Goal: Task Accomplishment & Management: Complete application form

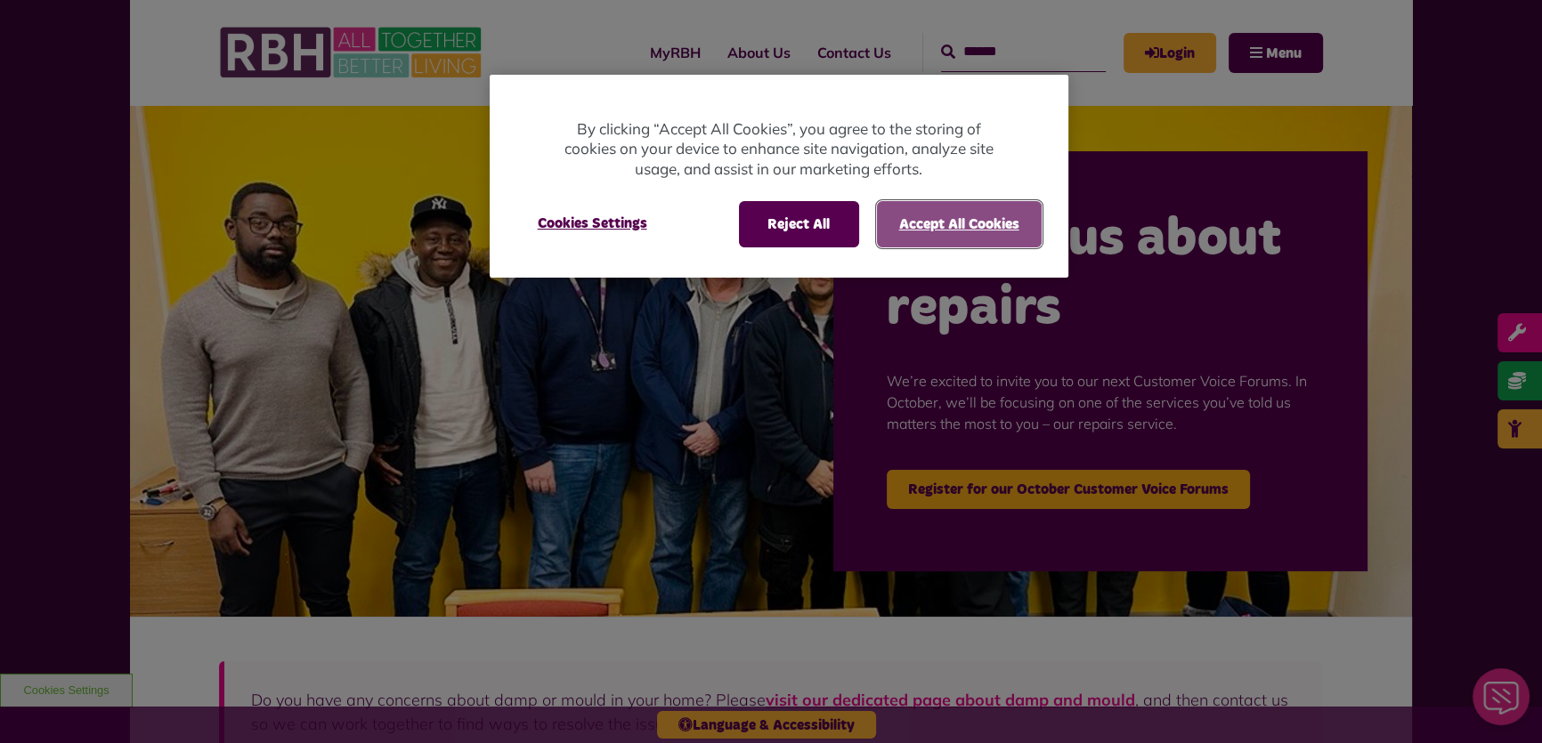
click at [965, 226] on button "Accept All Cookies" at bounding box center [959, 224] width 165 height 46
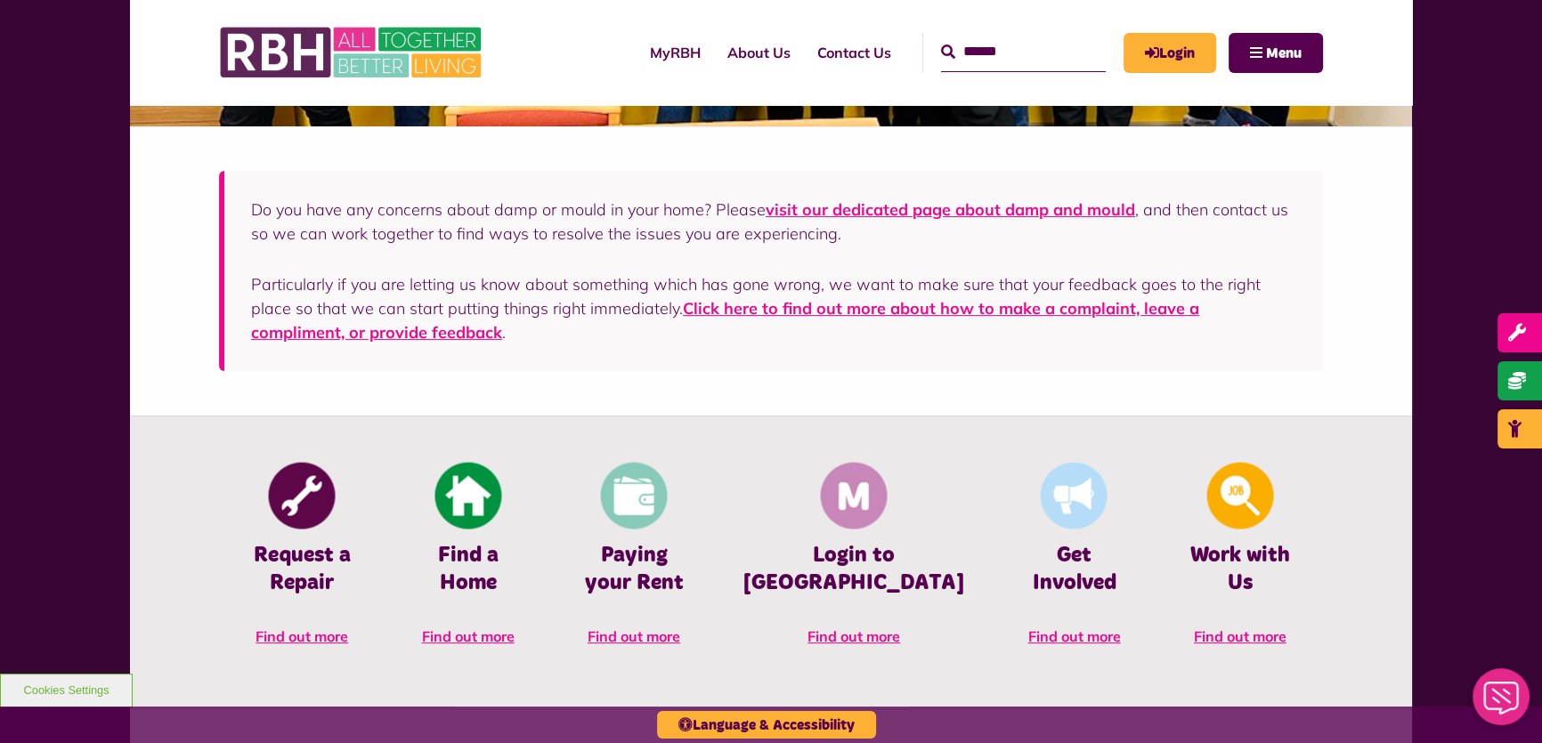
scroll to position [647, 0]
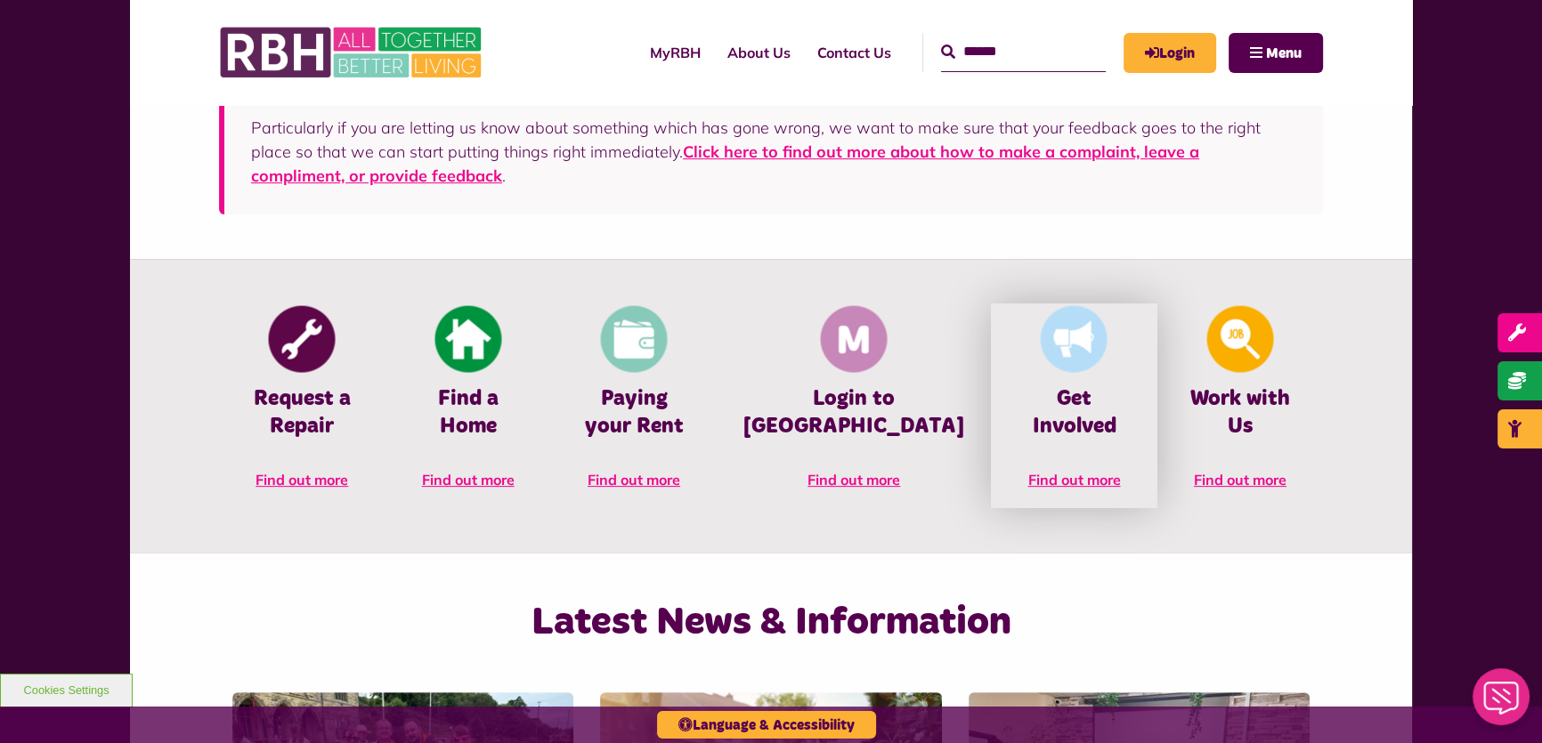
click at [1057, 403] on h4 "Get Involved" at bounding box center [1074, 412] width 112 height 55
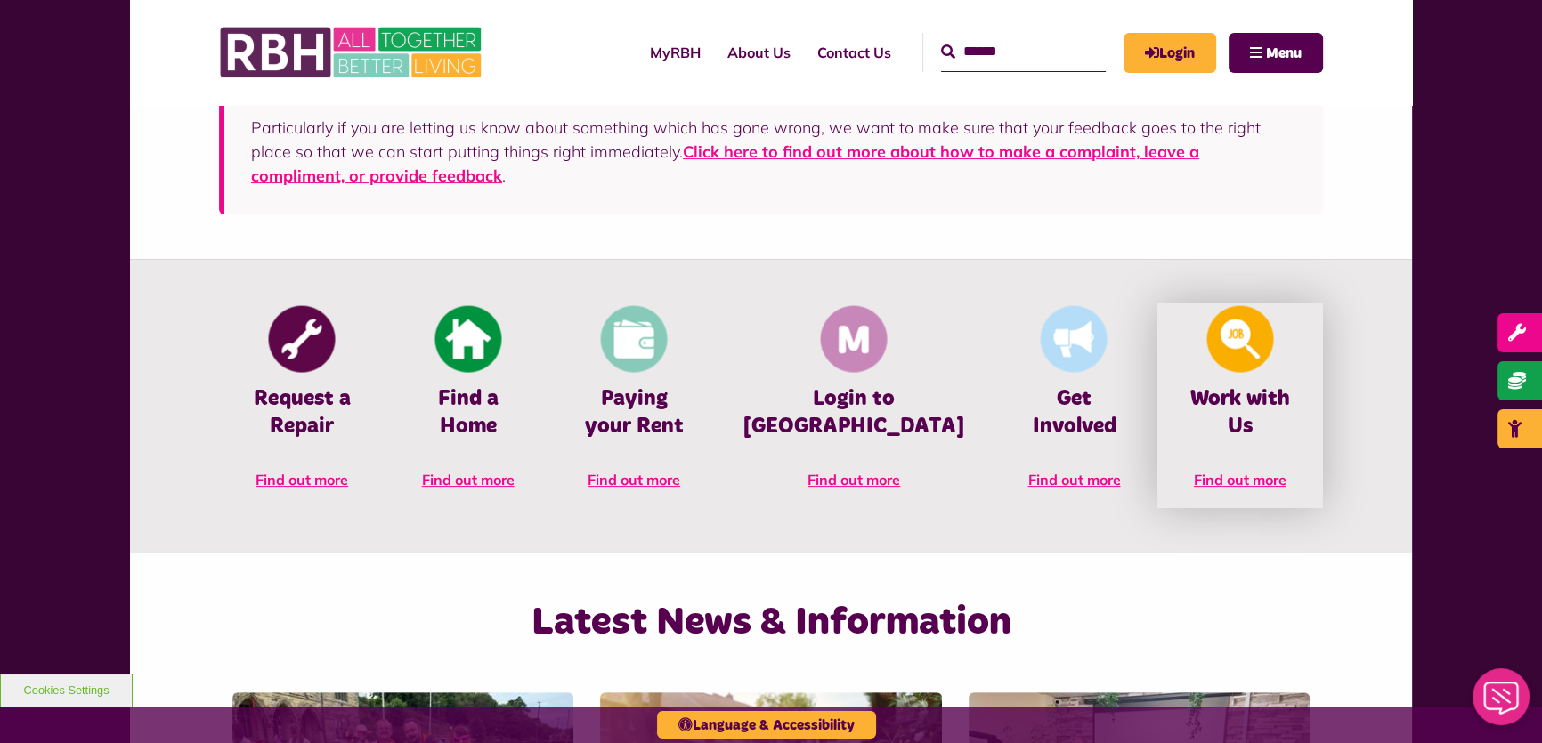
click at [1262, 405] on h4 "Work with Us" at bounding box center [1240, 412] width 112 height 55
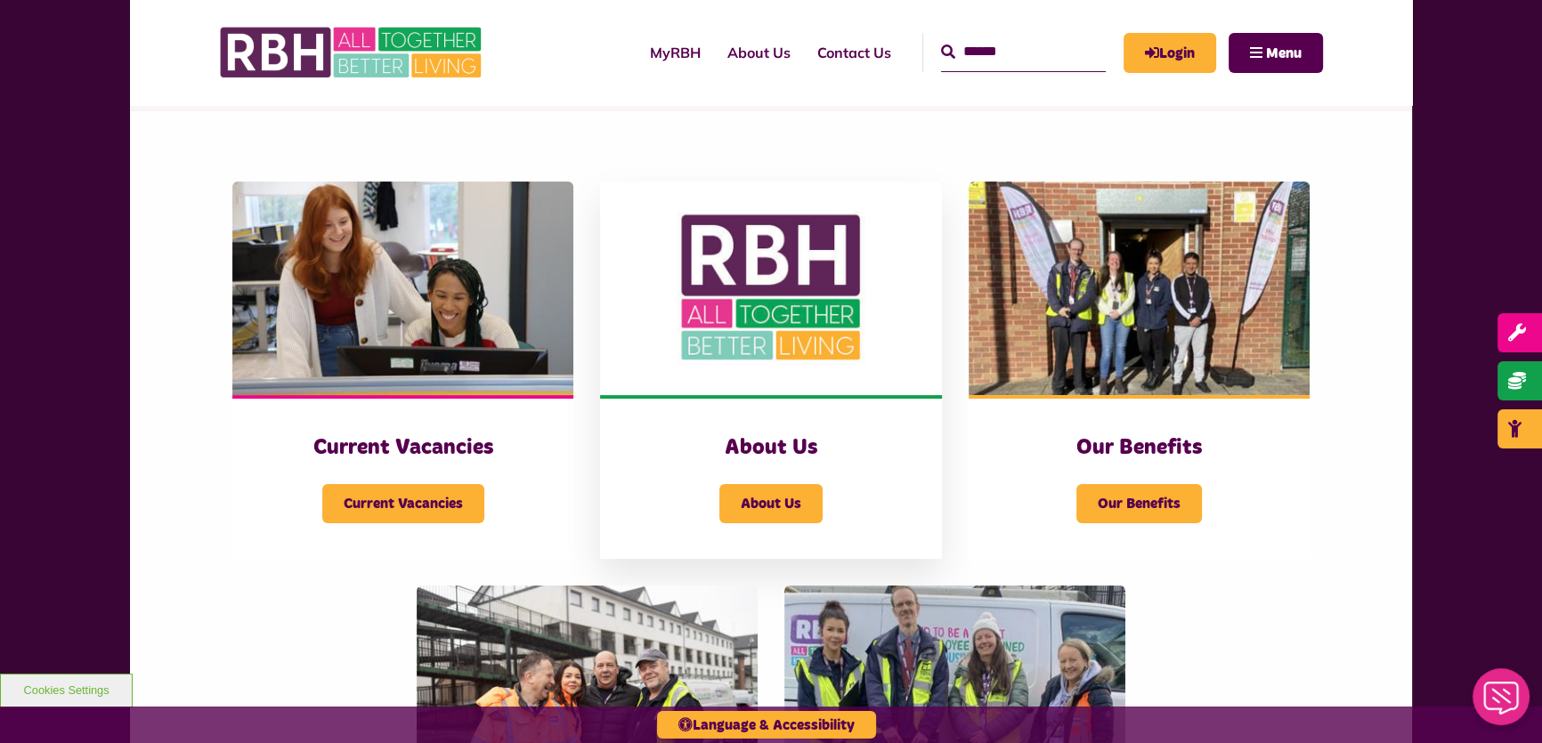
scroll to position [323, 0]
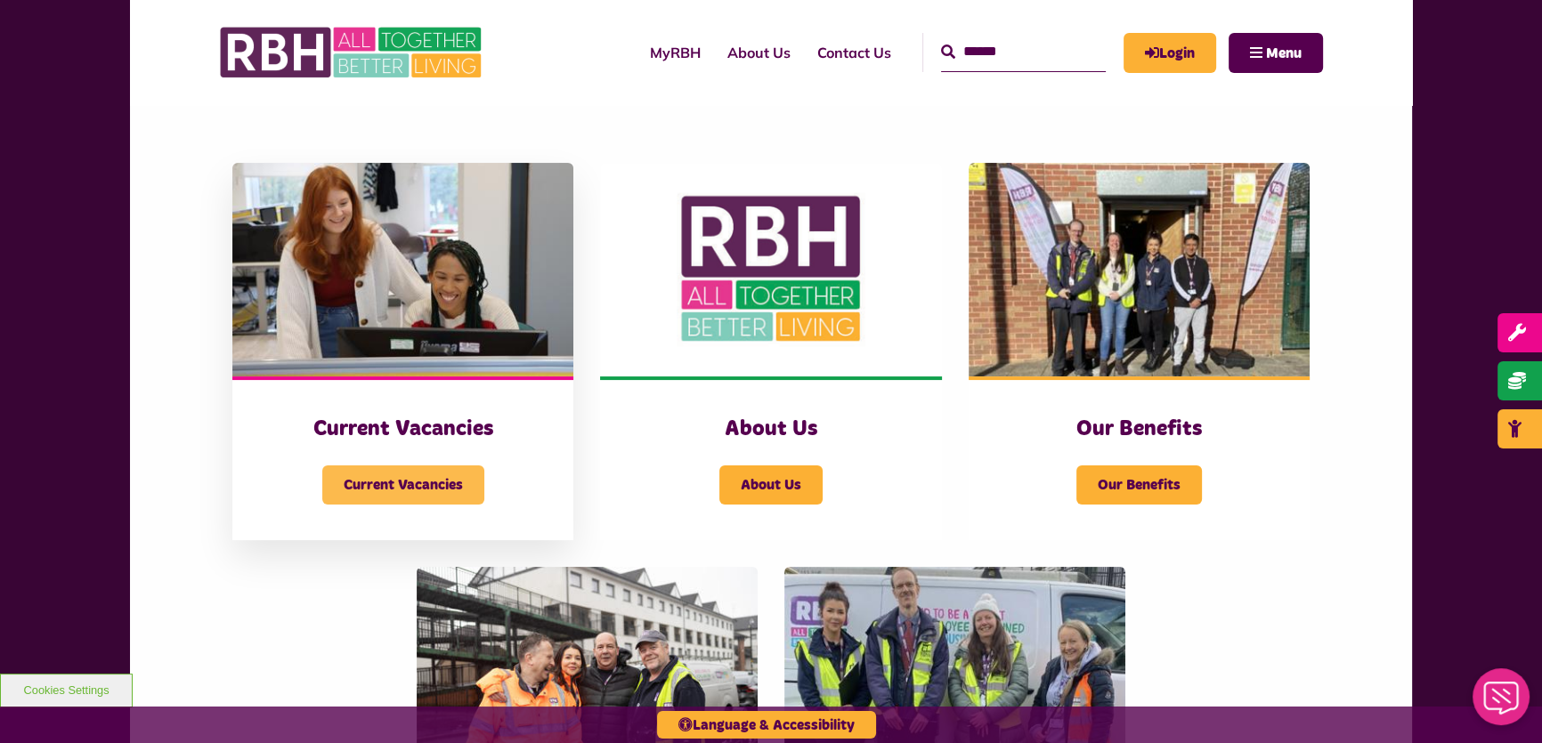
click at [387, 485] on span "Current Vacancies" at bounding box center [403, 485] width 162 height 39
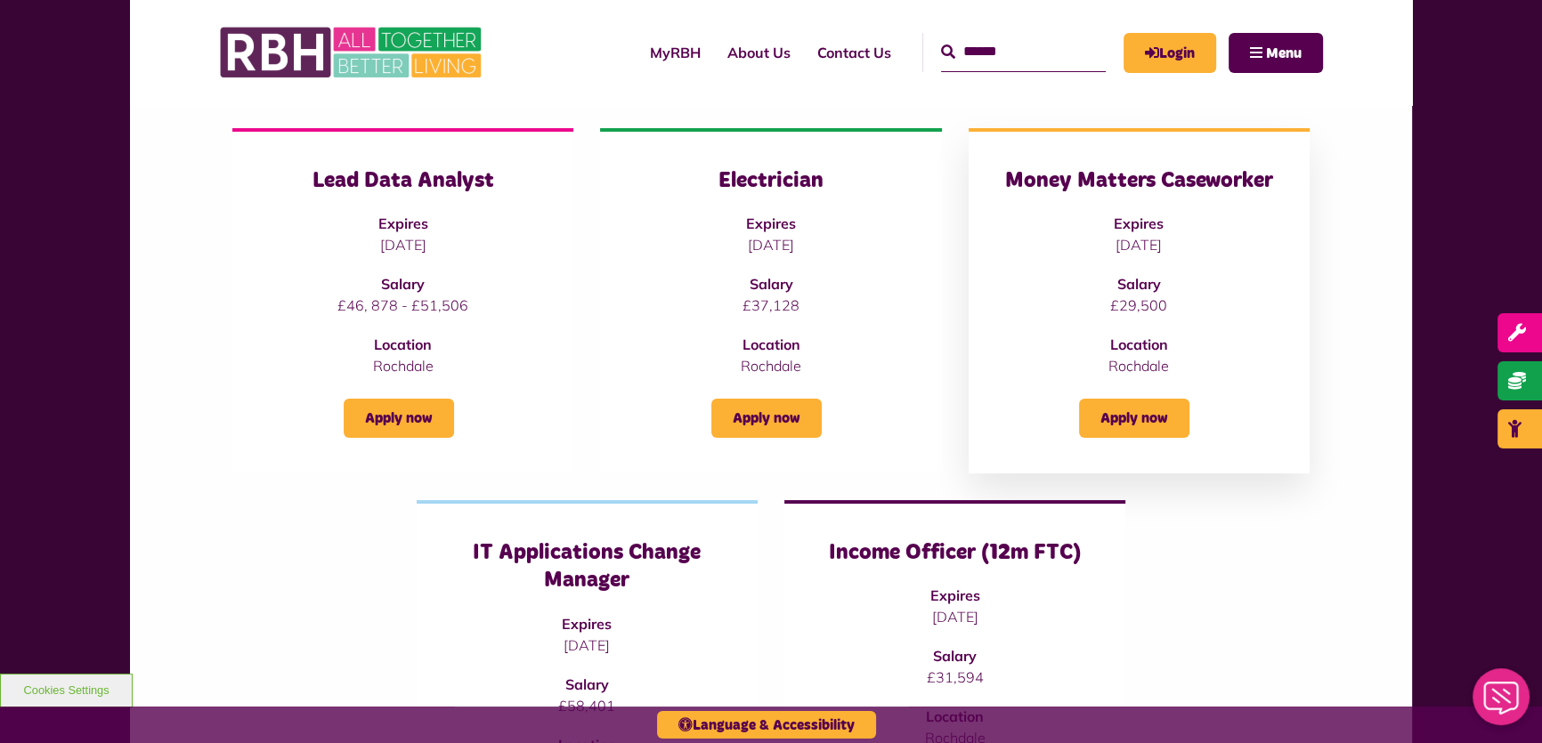
scroll to position [242, 0]
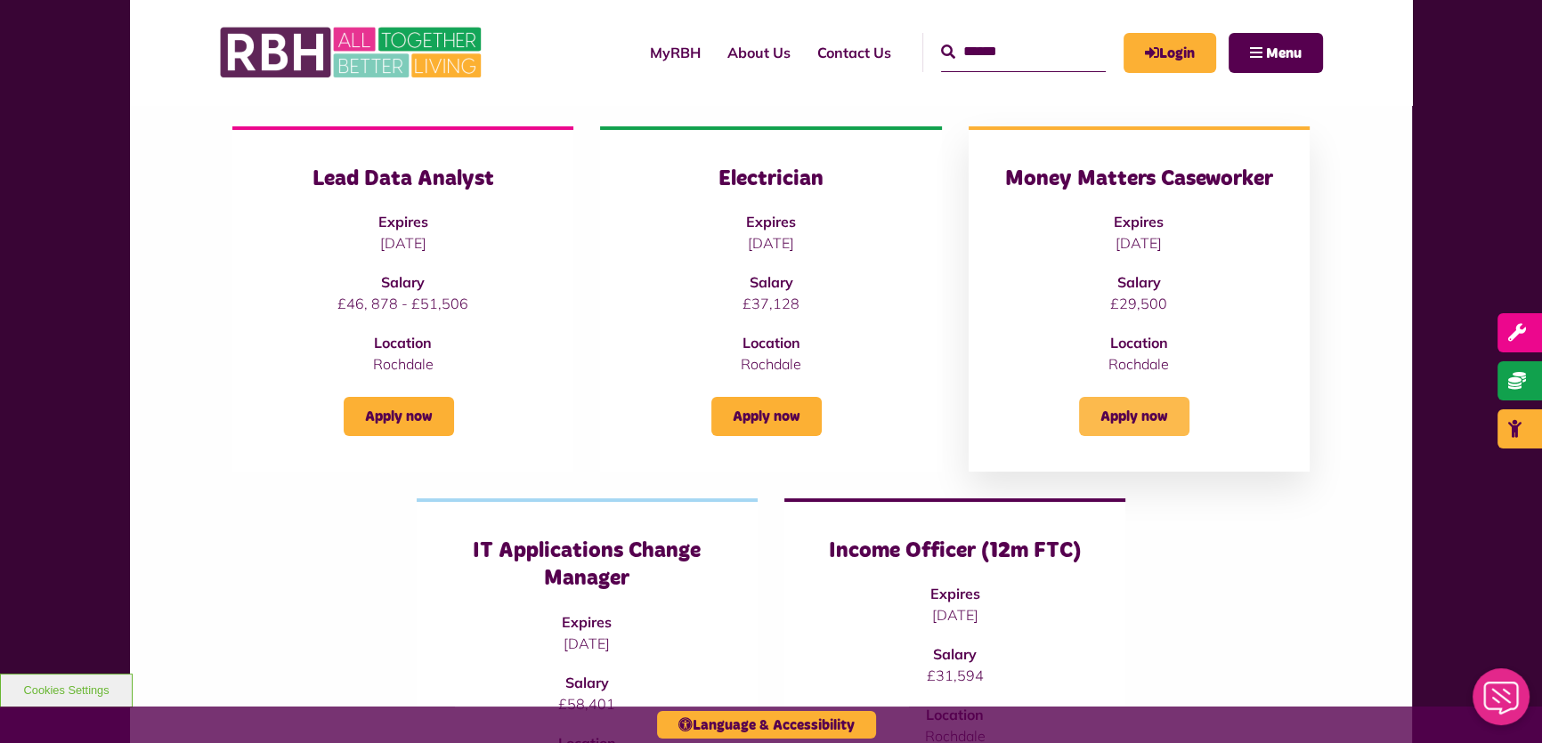
click at [1148, 406] on link "Apply now" at bounding box center [1134, 416] width 110 height 39
